Goal: Find specific page/section: Find specific page/section

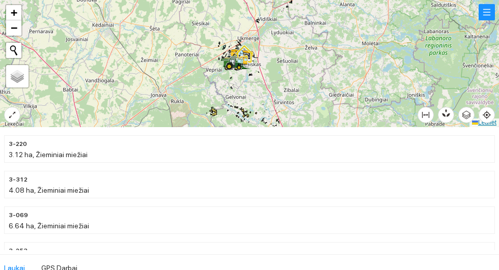
click at [494, 119] on link "Leaflet" at bounding box center [484, 122] width 24 height 7
click at [490, 113] on icon "aim" at bounding box center [486, 115] width 8 height 8
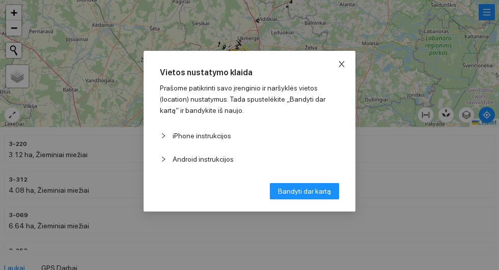
click at [344, 64] on icon "close" at bounding box center [341, 64] width 8 height 8
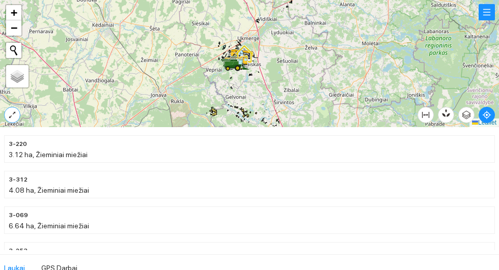
click at [8, 116] on icon "expand-alt" at bounding box center [12, 115] width 8 height 8
